Goal: Contribute content: Add original content to the website for others to see

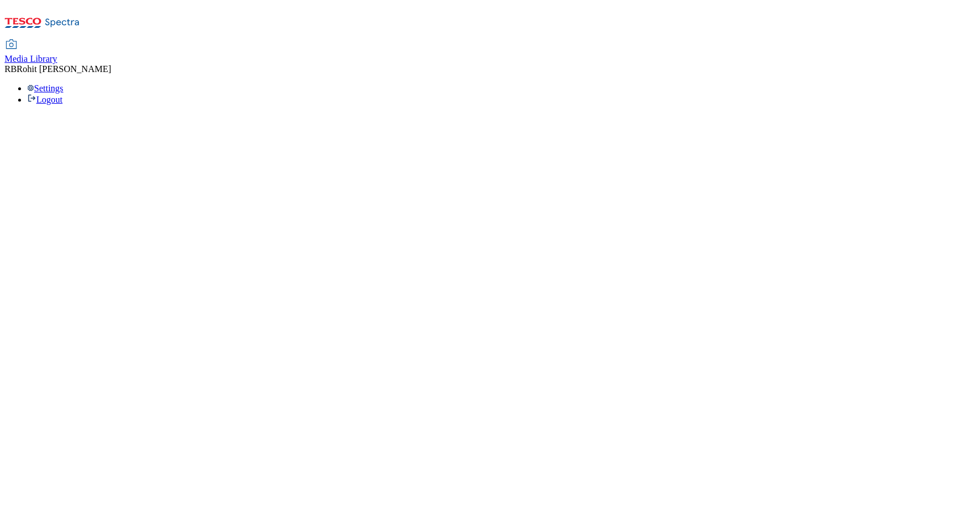
select select "flare-ghs-roi"
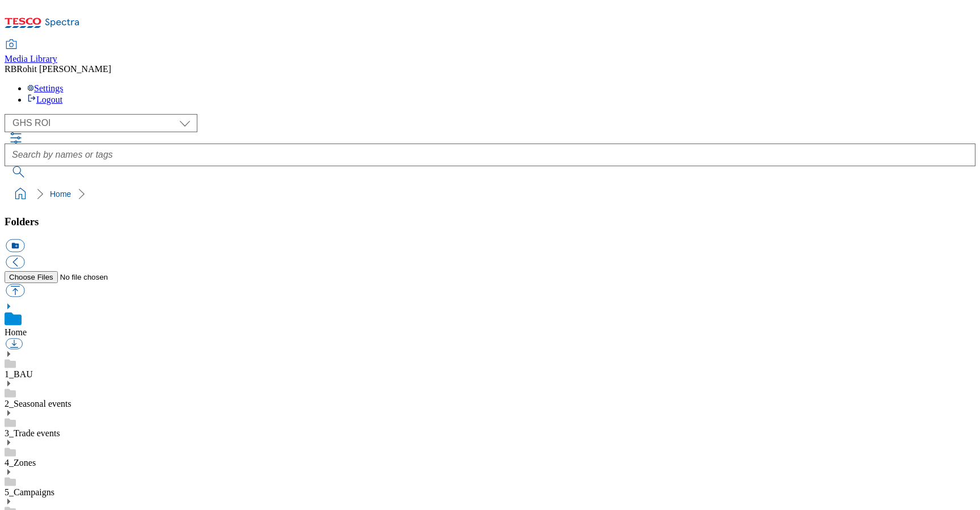
scroll to position [2, 0]
click at [12, 350] on icon at bounding box center [9, 354] width 8 height 8
click at [10, 469] on use at bounding box center [8, 472] width 3 height 6
click at [23, 487] on link "2025" at bounding box center [14, 492] width 18 height 10
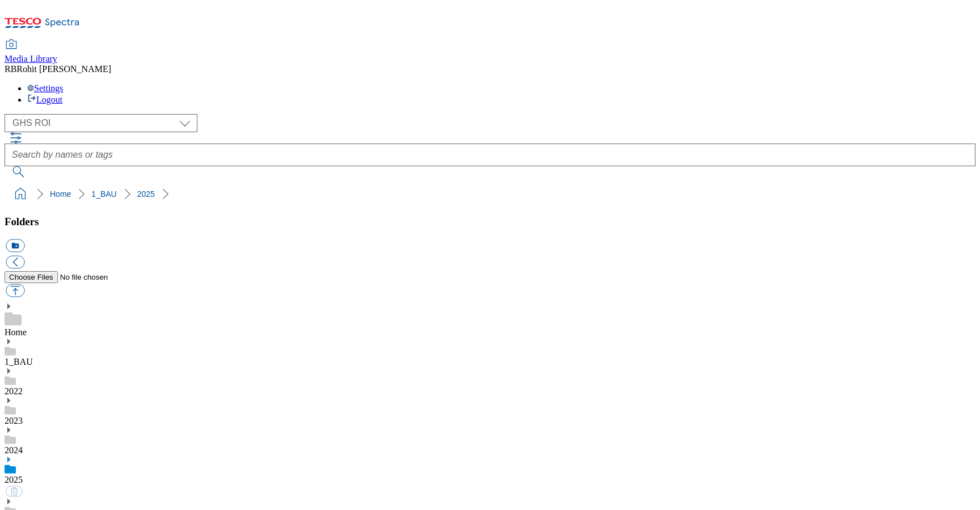
scroll to position [91, 0]
click at [24, 239] on button "icon_new_folder" at bounding box center [15, 245] width 19 height 13
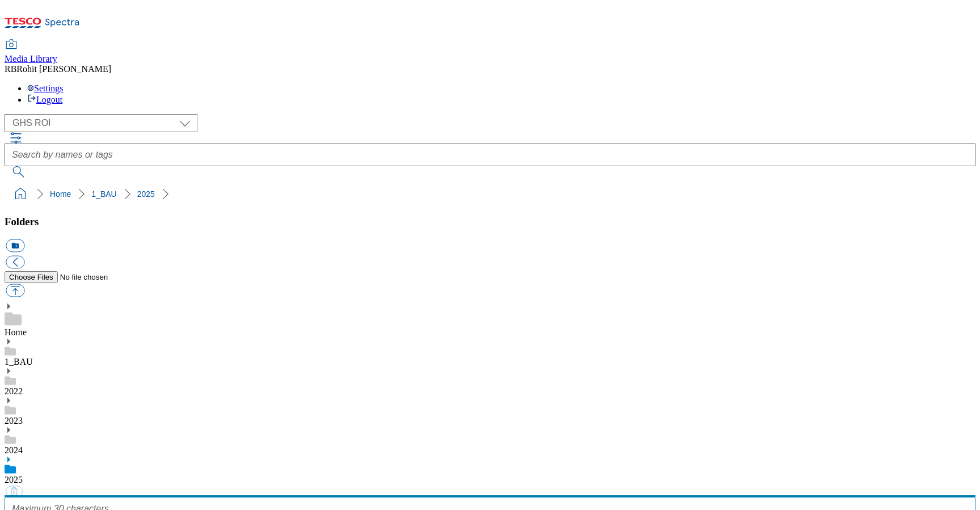
click at [117, 497] on input "text" at bounding box center [490, 508] width 971 height 23
type input "2533"
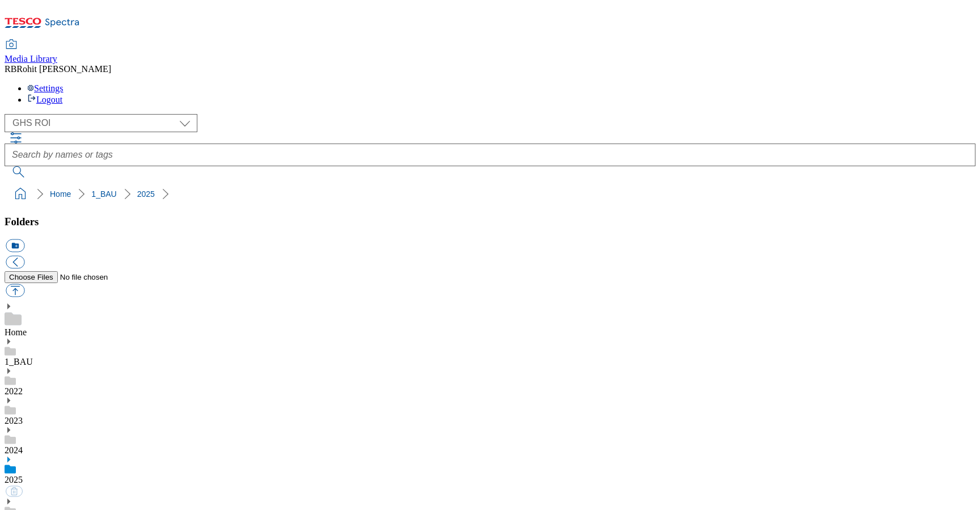
scroll to position [521, 0]
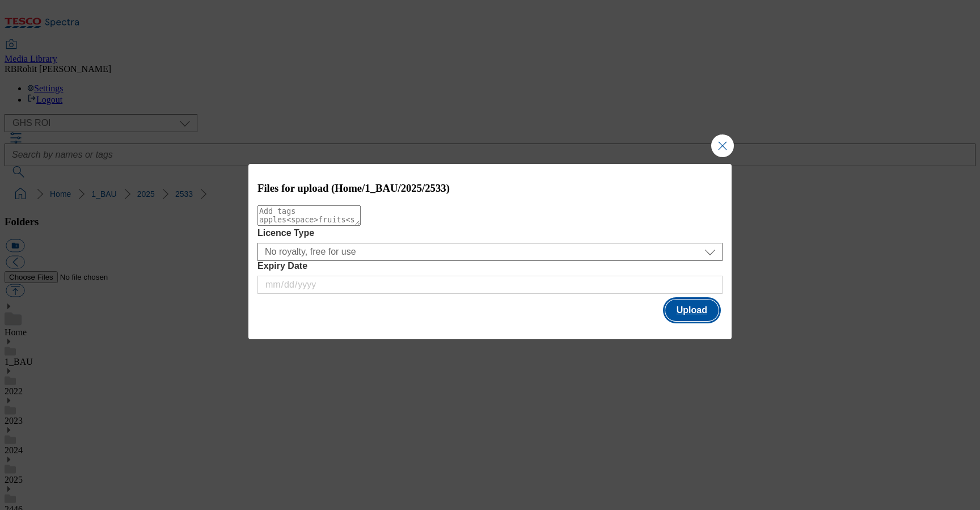
click at [713, 320] on button "Upload" at bounding box center [691, 310] width 53 height 22
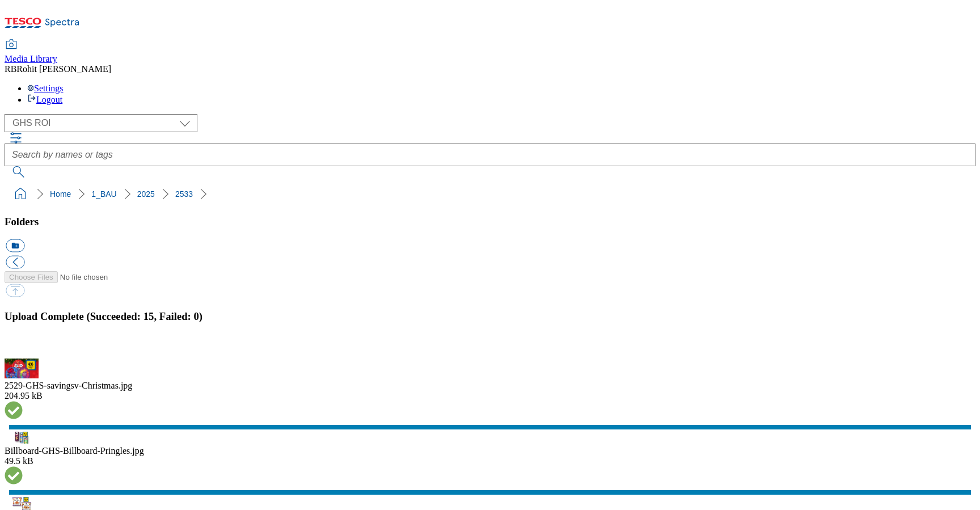
scroll to position [524, 0]
click at [23, 346] on button "button" at bounding box center [14, 351] width 17 height 11
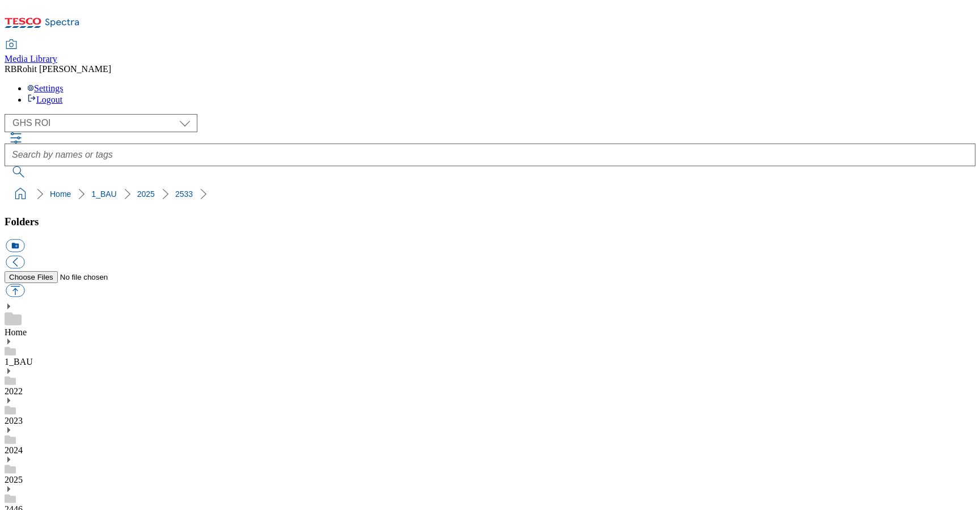
drag, startPoint x: 5, startPoint y: 112, endPoint x: 152, endPoint y: 111, distance: 148.0
click at [152, 183] on nav "Home 1_BAU 2025 2533" at bounding box center [490, 194] width 971 height 22
copy ol "Home 1_BAU 2025 2533"
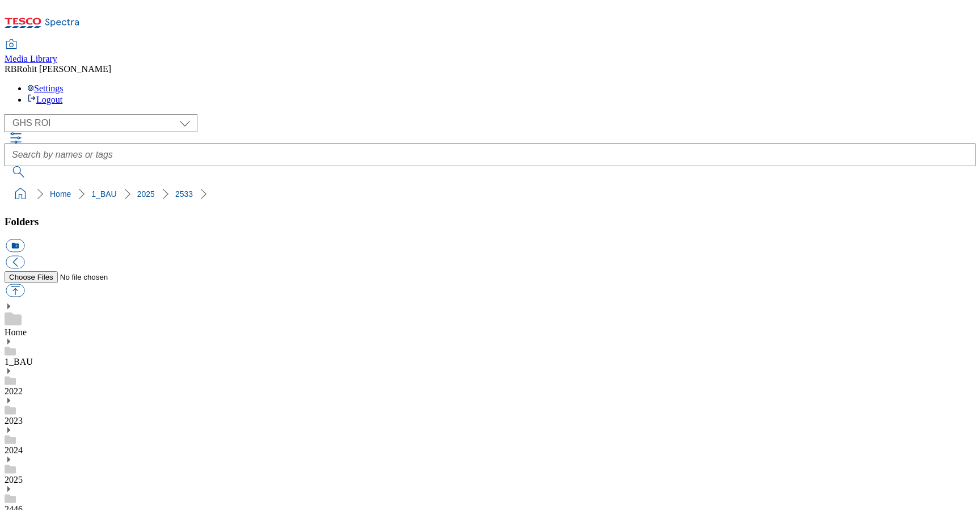
click at [10, 338] on use at bounding box center [8, 341] width 3 height 6
click at [27, 327] on link "Home" at bounding box center [16, 332] width 22 height 10
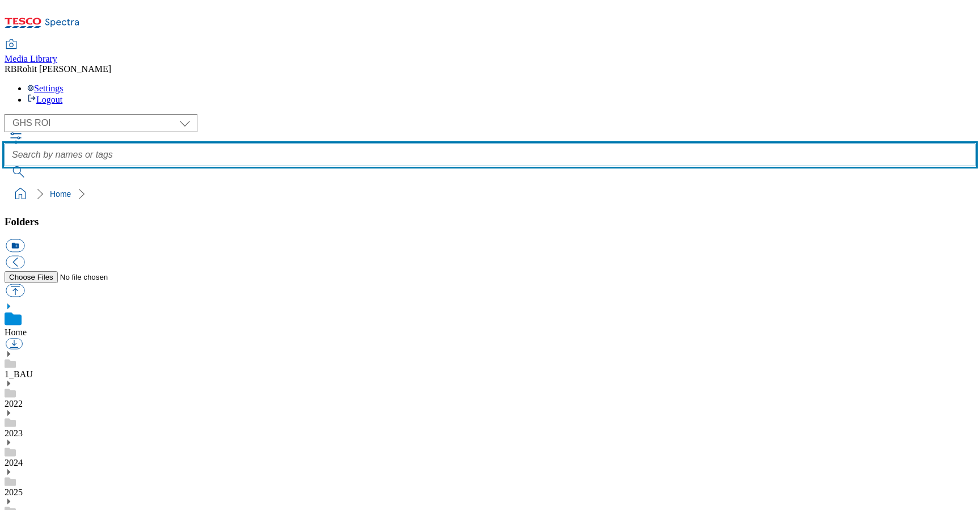
click at [371, 143] on input "text" at bounding box center [490, 154] width 971 height 23
type input "blas"
click at [5, 166] on button "submit" at bounding box center [19, 171] width 29 height 11
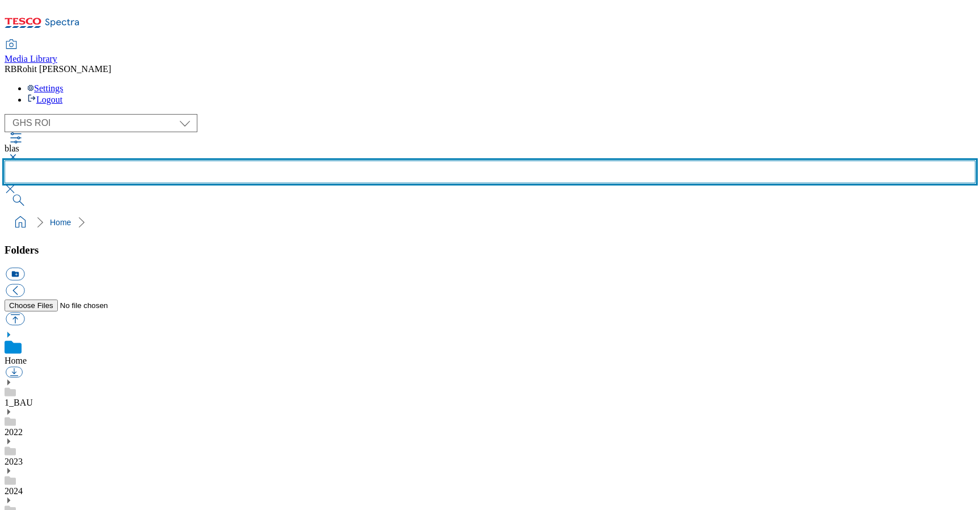
scroll to position [36, 0]
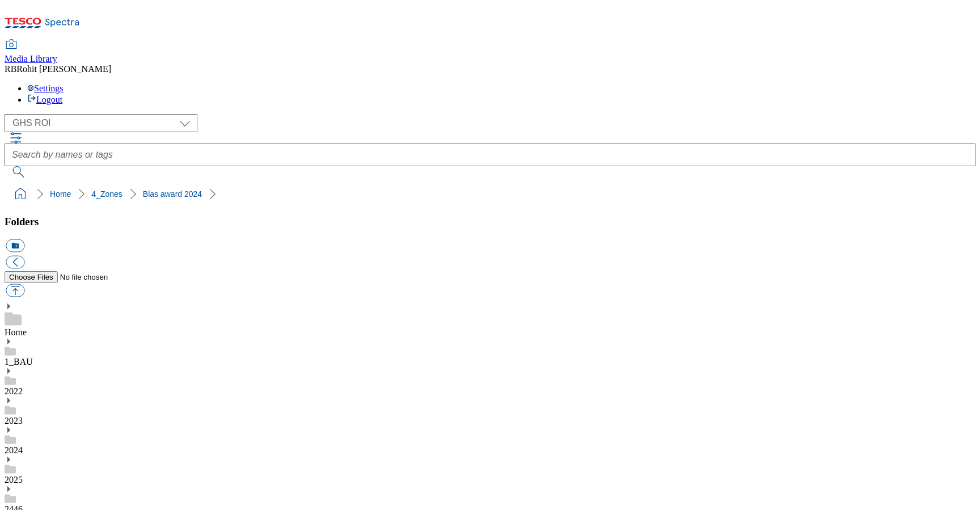
click at [24, 239] on button "icon_new_folder" at bounding box center [15, 245] width 19 height 13
type input "Blas award 2025"
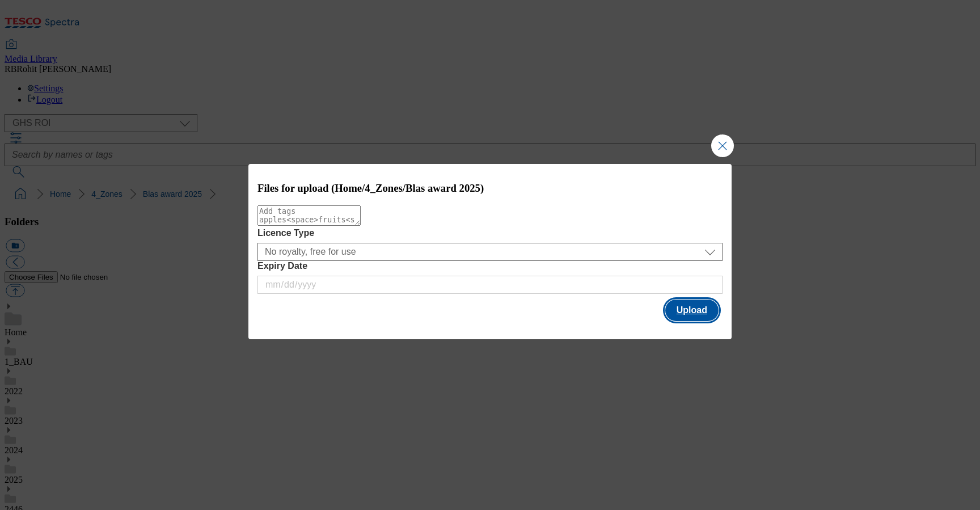
click at [700, 303] on button "Upload" at bounding box center [691, 310] width 53 height 22
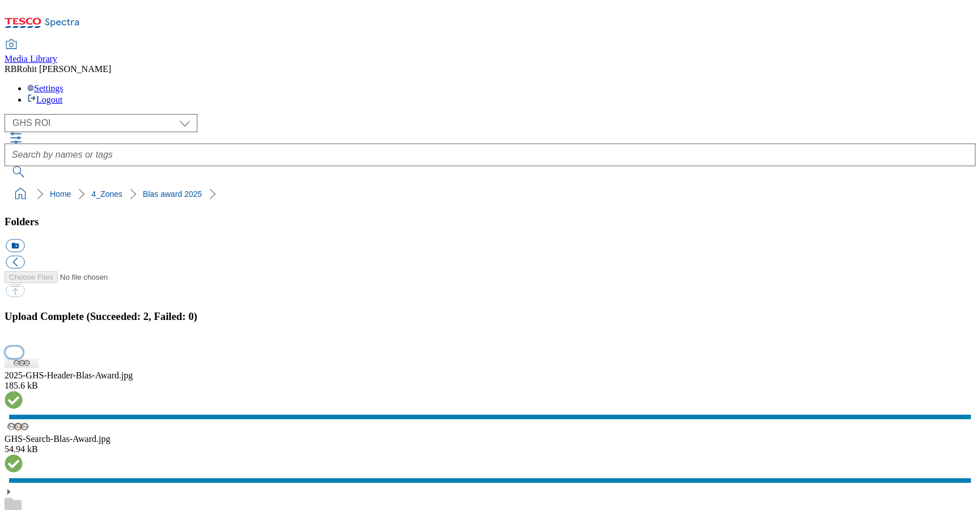
click at [23, 346] on button "button" at bounding box center [14, 351] width 17 height 11
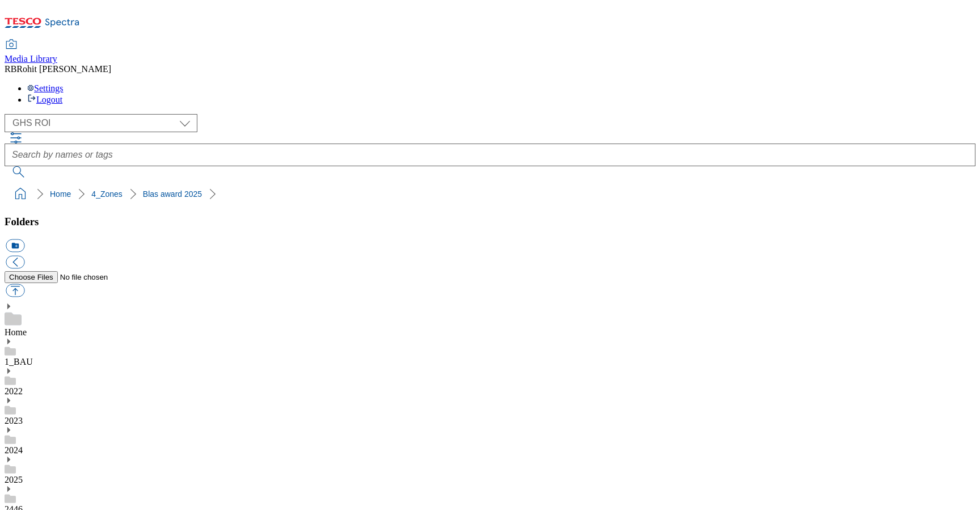
drag, startPoint x: 7, startPoint y: 114, endPoint x: 149, endPoint y: 112, distance: 142.3
click at [149, 183] on ol "Home 4_Zones Blas award 2025" at bounding box center [493, 194] width 964 height 22
click at [214, 114] on div "( optional ) Clubcard Marketing Clubcard ROI Dotcom UK GHS Marketing UK GHS ROI…" at bounding box center [490, 123] width 971 height 18
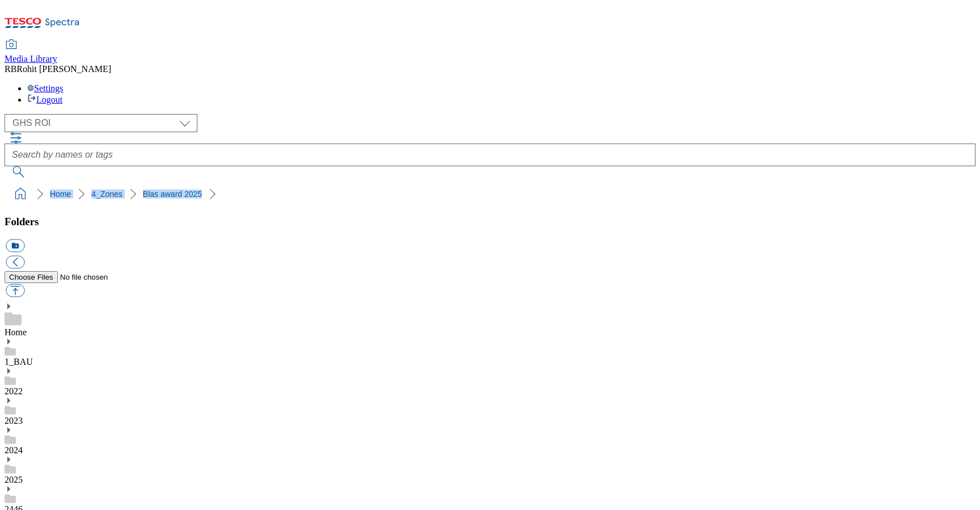
drag, startPoint x: 3, startPoint y: 112, endPoint x: 162, endPoint y: 113, distance: 159.3
click at [162, 183] on nav "Home 4_Zones Blas award 2025" at bounding box center [490, 194] width 971 height 22
copy ol "Home 4_Zones Blas award 2025"
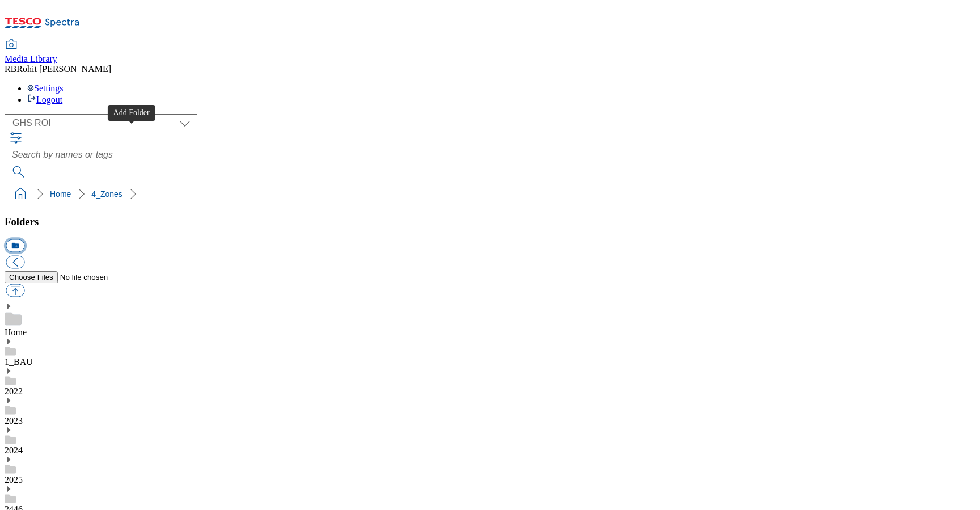
click at [24, 239] on button "icon_new_folder" at bounding box center [15, 245] width 19 height 13
type input "Love Irish food"
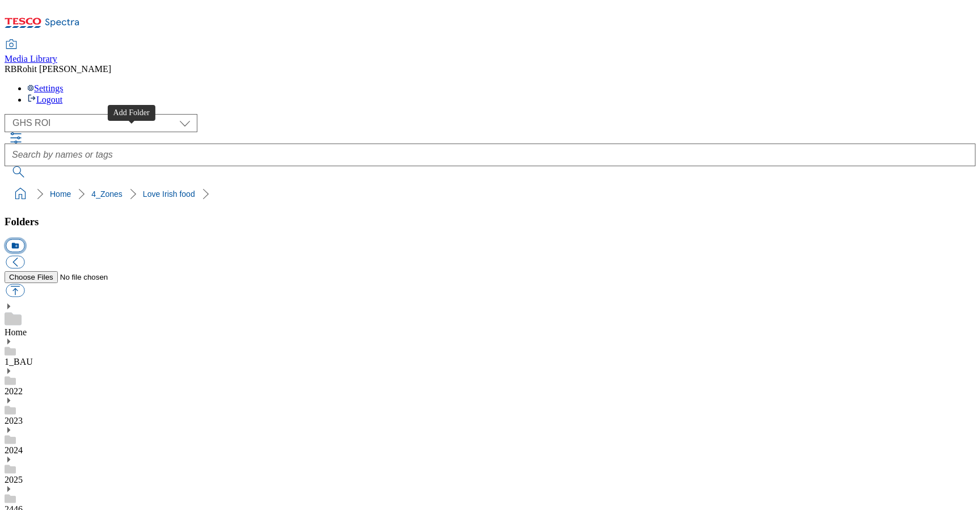
click at [24, 239] on button "icon_new_folder" at bounding box center [15, 245] width 19 height 13
type input "2533"
click at [24, 239] on button "icon_new_folder" at bounding box center [15, 245] width 19 height 13
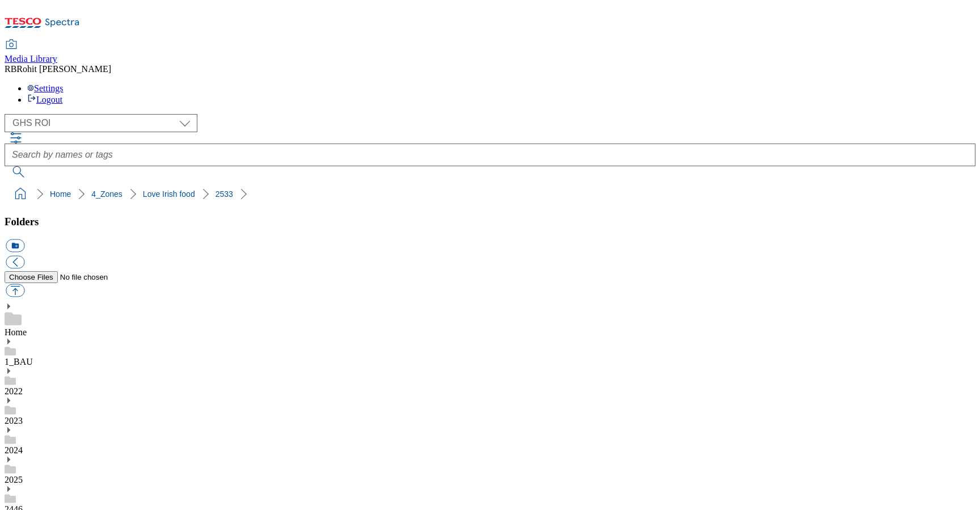
type input "Zone"
click at [24, 239] on button "icon_new_folder" at bounding box center [15, 245] width 19 height 13
type input "Buylist"
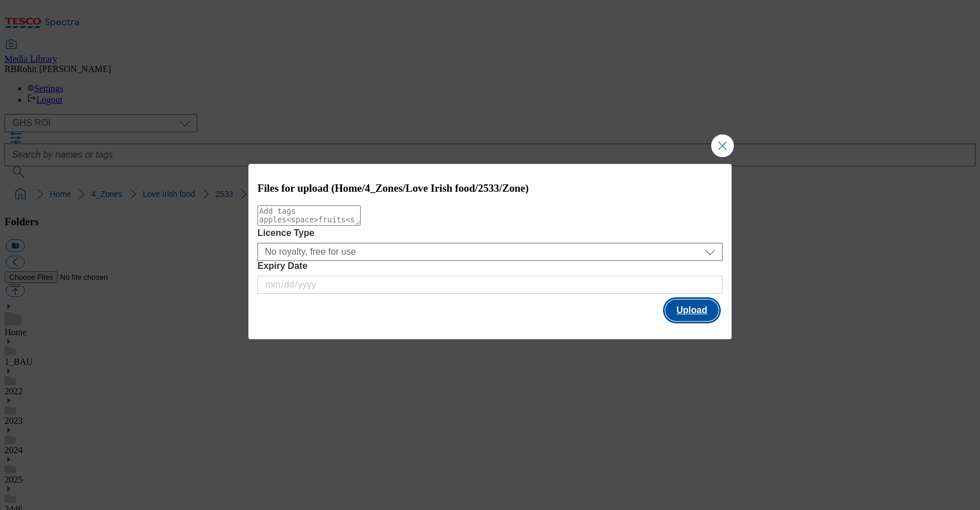
click at [702, 306] on button "Upload" at bounding box center [691, 310] width 53 height 22
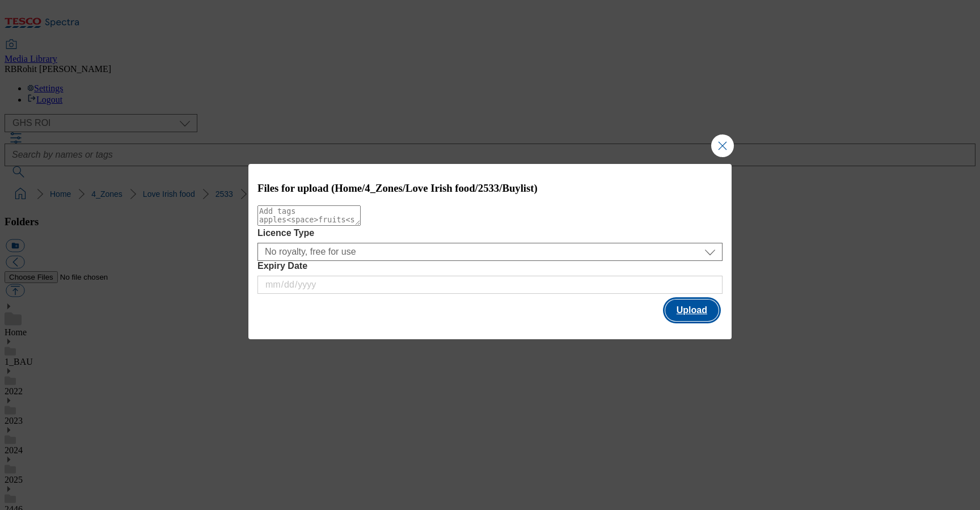
click at [690, 312] on button "Upload" at bounding box center [691, 310] width 53 height 22
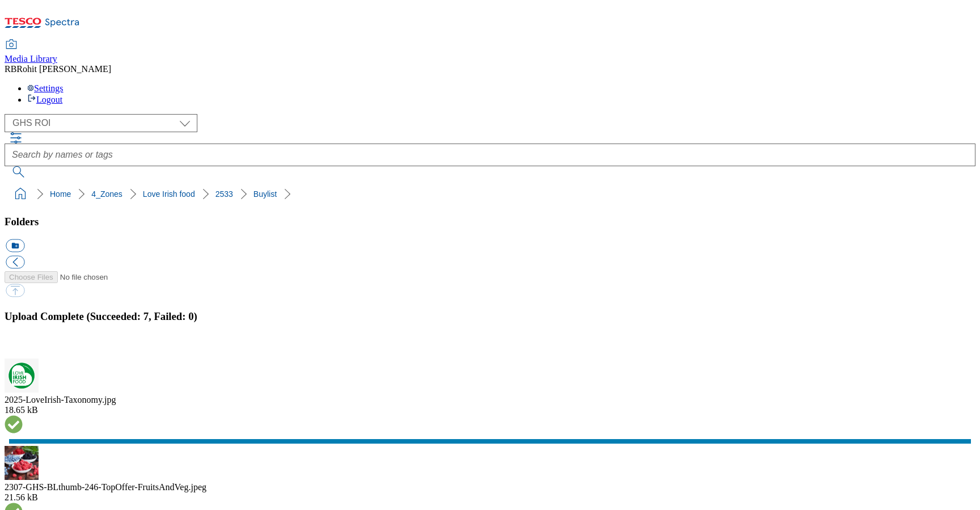
scroll to position [131, 0]
click at [23, 346] on button "button" at bounding box center [14, 351] width 17 height 11
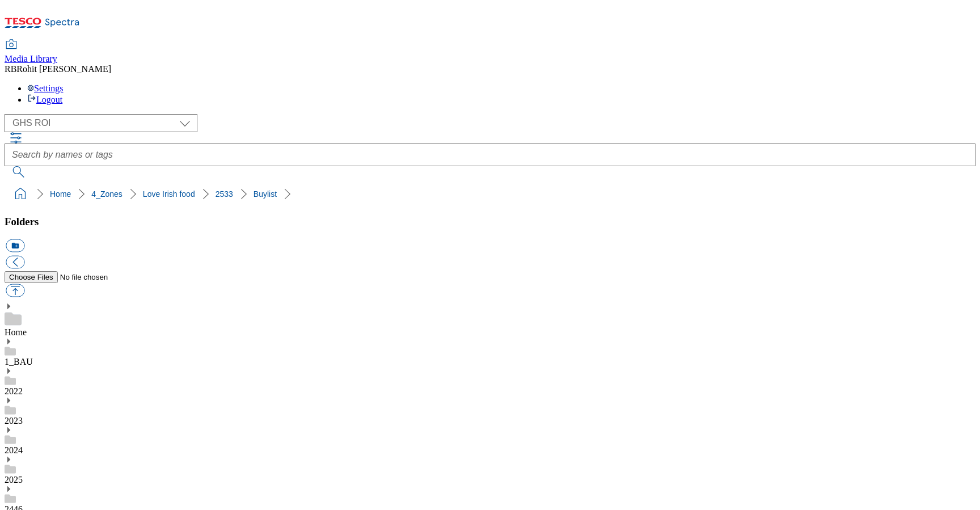
drag, startPoint x: 5, startPoint y: 111, endPoint x: 194, endPoint y: 106, distance: 190.0
click at [194, 183] on nav "Home 4_Zones Love Irish food 2533" at bounding box center [490, 194] width 971 height 22
copy ol "Home 4_Zones Love Irish food 2533"
